Goal: Task Accomplishment & Management: Complete application form

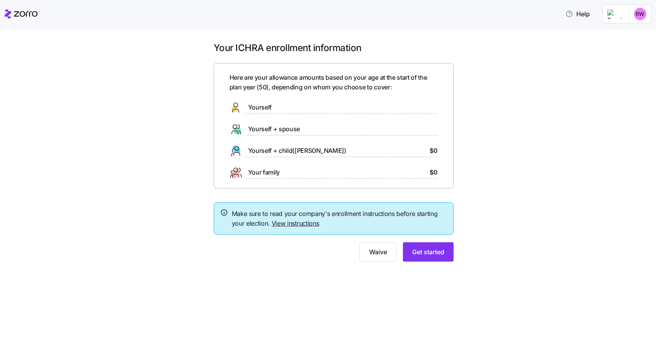
click at [295, 223] on link "View instructions" at bounding box center [296, 223] width 48 height 8
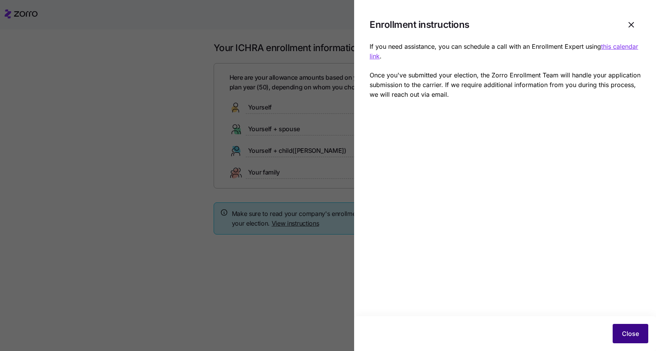
click at [633, 334] on span "Close" at bounding box center [630, 333] width 17 height 9
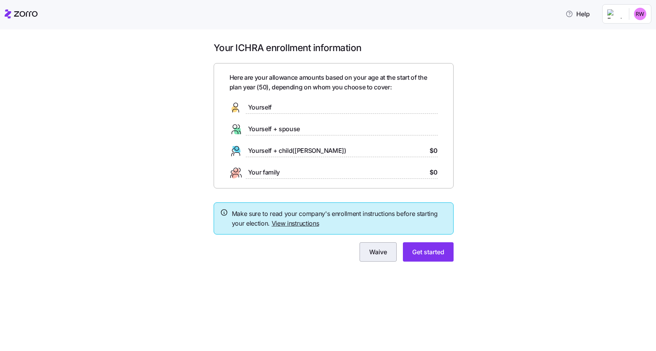
click at [380, 250] on span "Waive" at bounding box center [378, 251] width 18 height 9
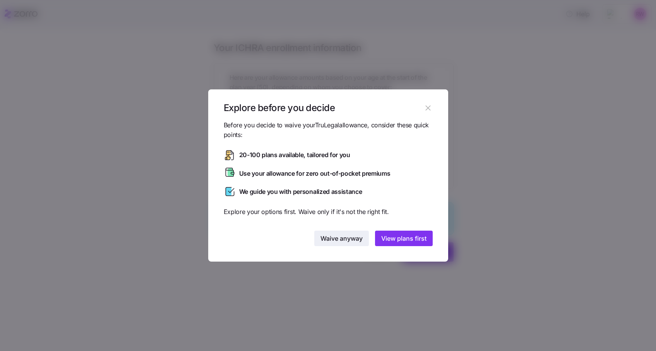
click at [348, 239] on span "Waive anyway" at bounding box center [342, 238] width 42 height 9
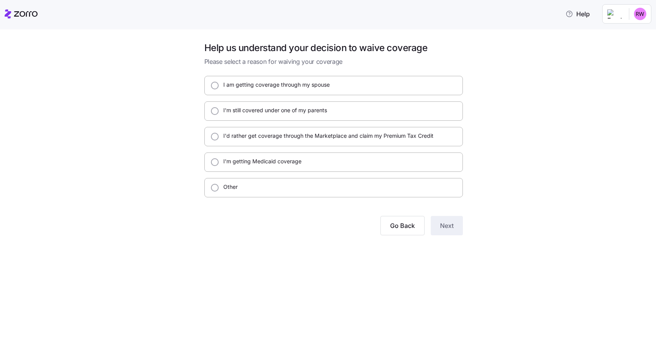
click at [261, 86] on label "I am getting coverage through my spouse" at bounding box center [274, 85] width 111 height 8
click at [219, 86] on input "I am getting coverage through my spouse" at bounding box center [215, 86] width 8 height 8
radio input "true"
click at [453, 225] on span "Next" at bounding box center [447, 225] width 14 height 9
